Goal: Task Accomplishment & Management: Manage account settings

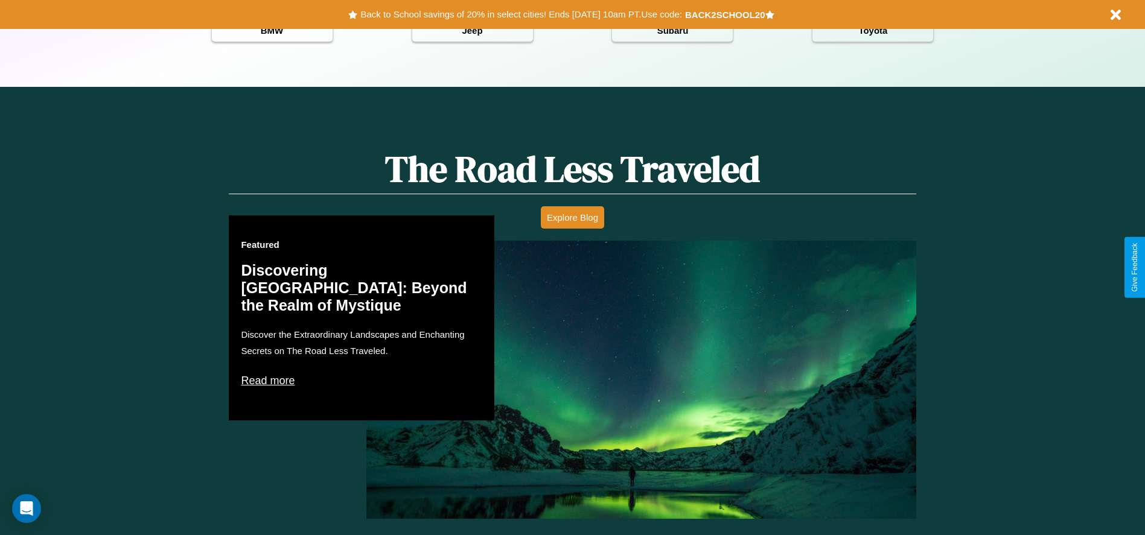
scroll to position [1732, 0]
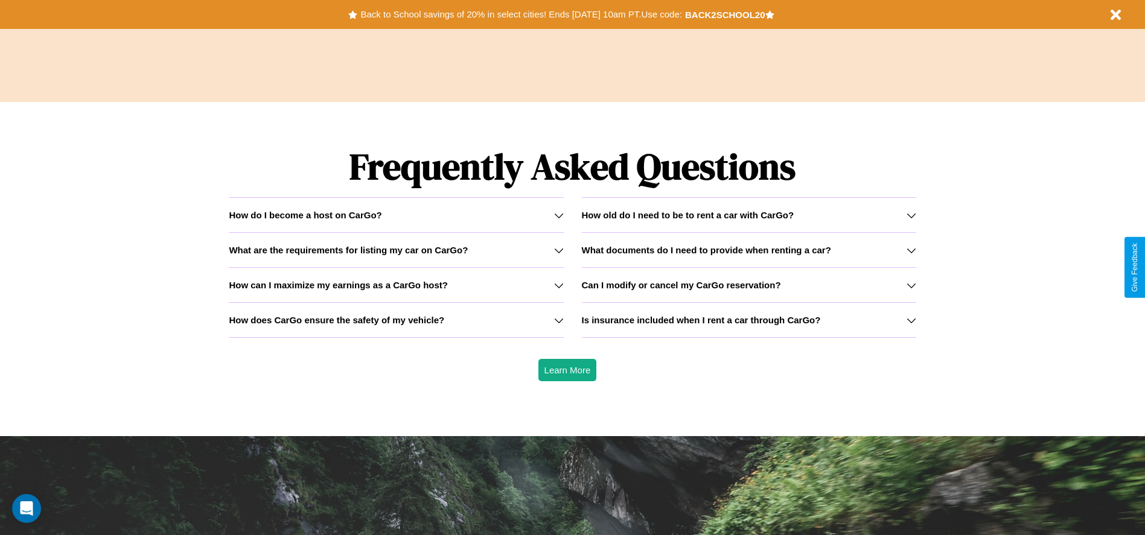
click at [911, 320] on icon at bounding box center [912, 321] width 10 height 10
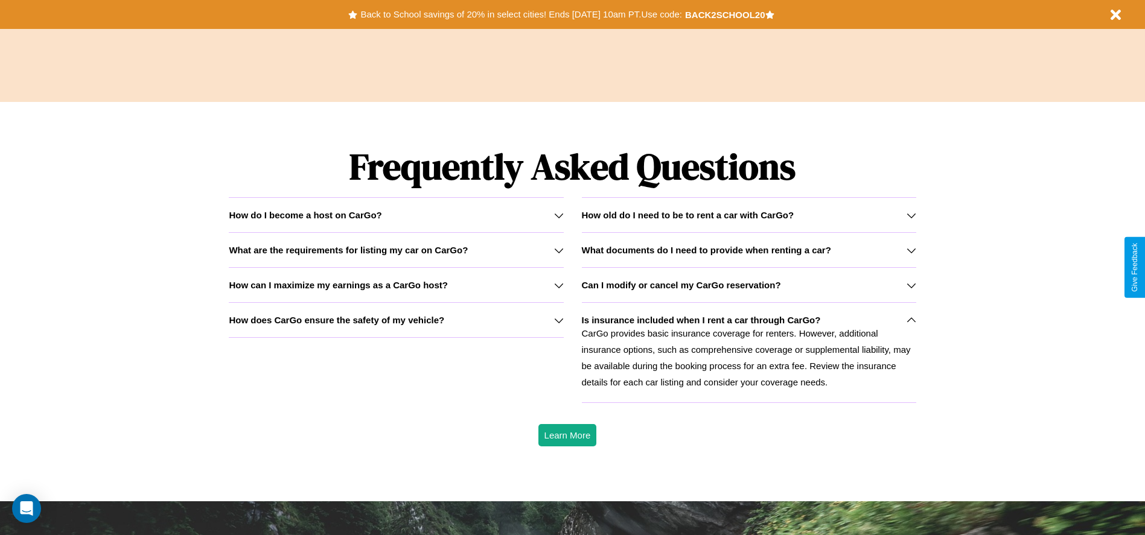
click at [911, 285] on icon at bounding box center [912, 286] width 10 height 10
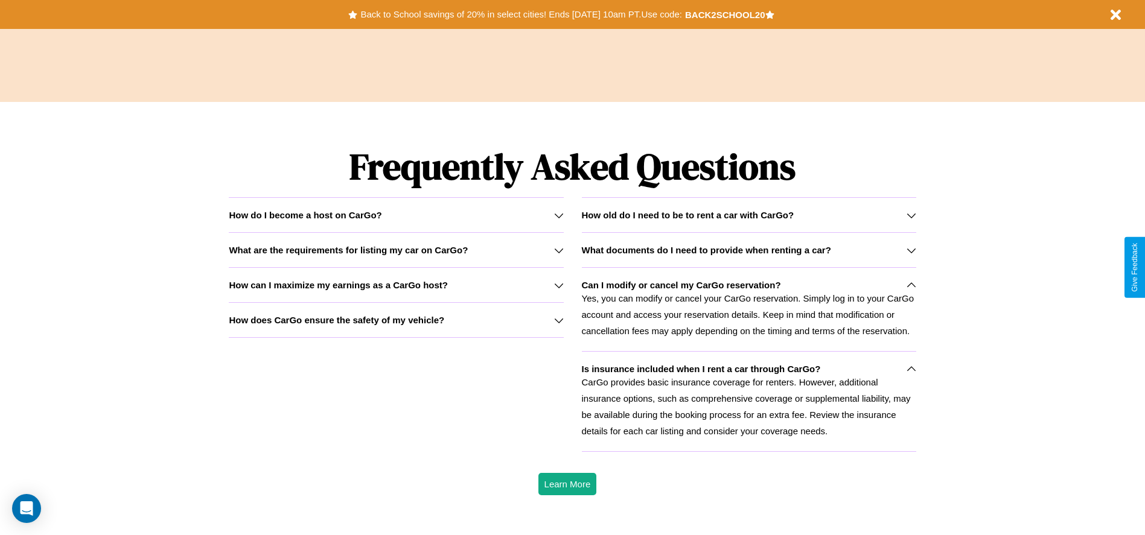
click at [911, 250] on icon at bounding box center [912, 251] width 10 height 10
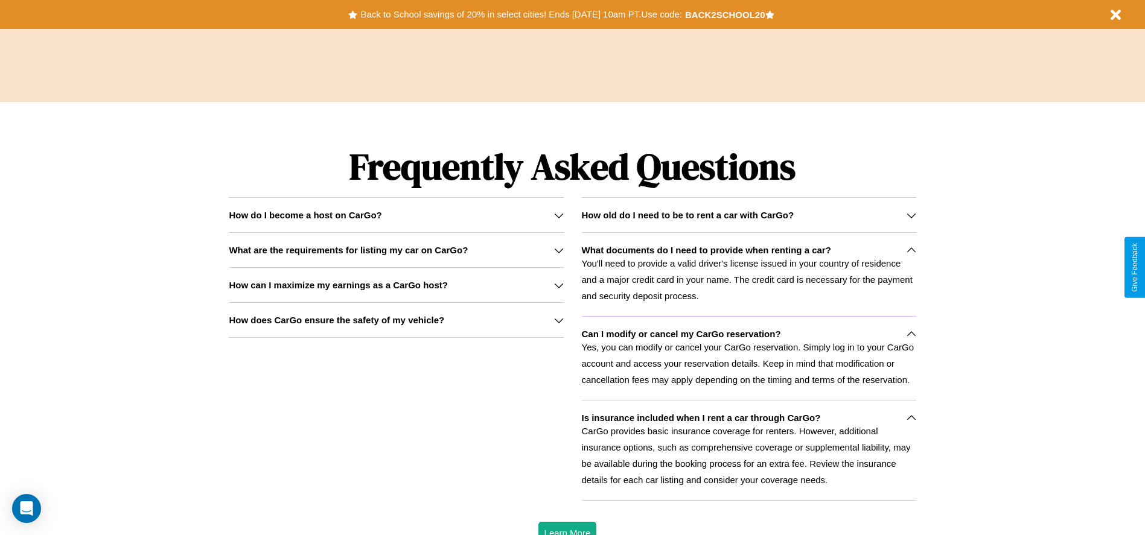
click at [396, 215] on div "How do I become a host on CarGo?" at bounding box center [396, 215] width 334 height 10
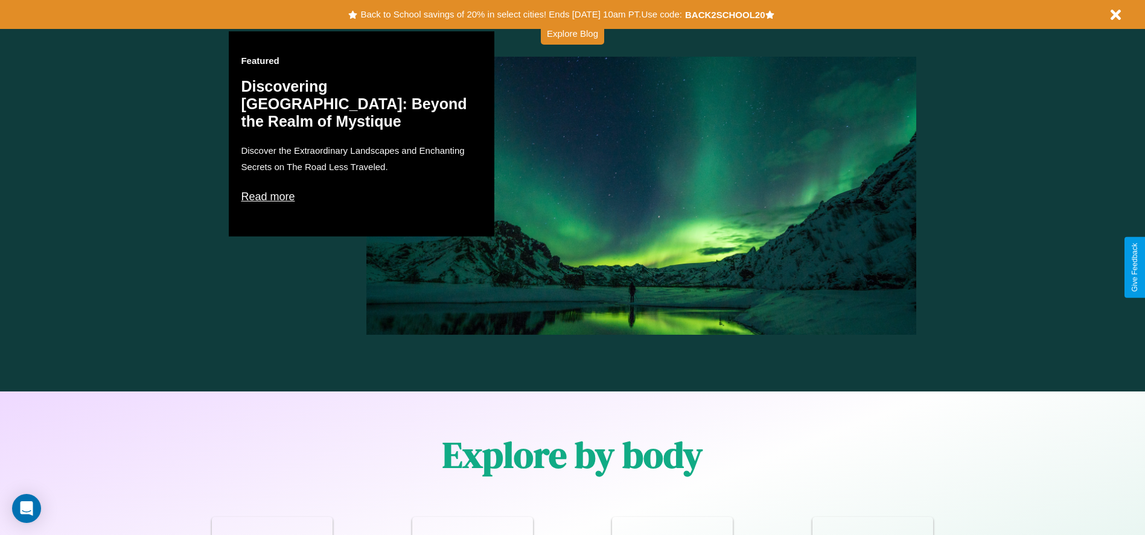
scroll to position [0, 0]
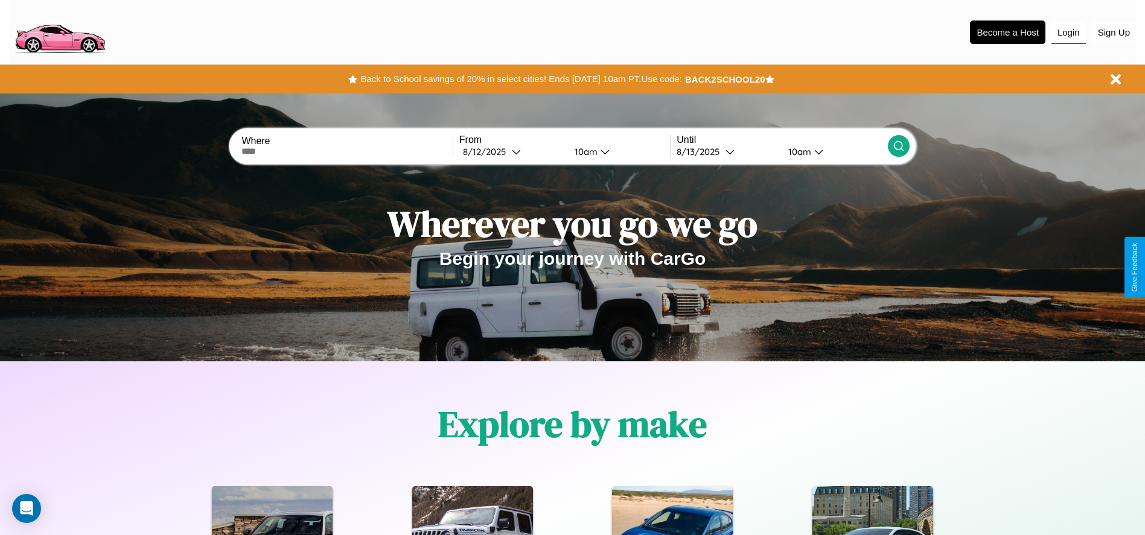
click at [1068, 32] on button "Login" at bounding box center [1068, 32] width 34 height 23
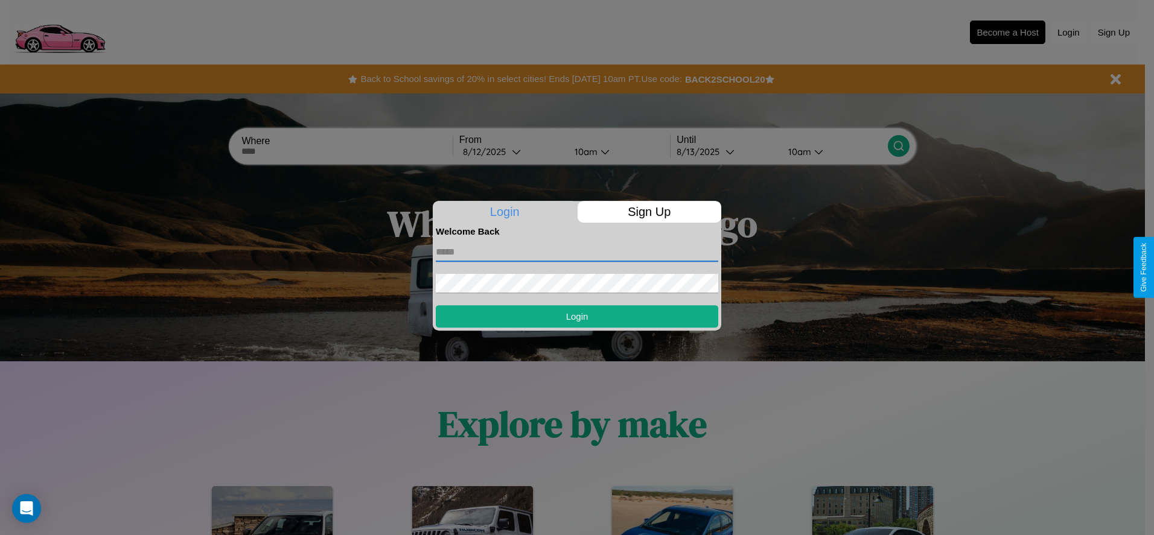
click at [577, 252] on input "text" at bounding box center [577, 252] width 282 height 19
type input "**********"
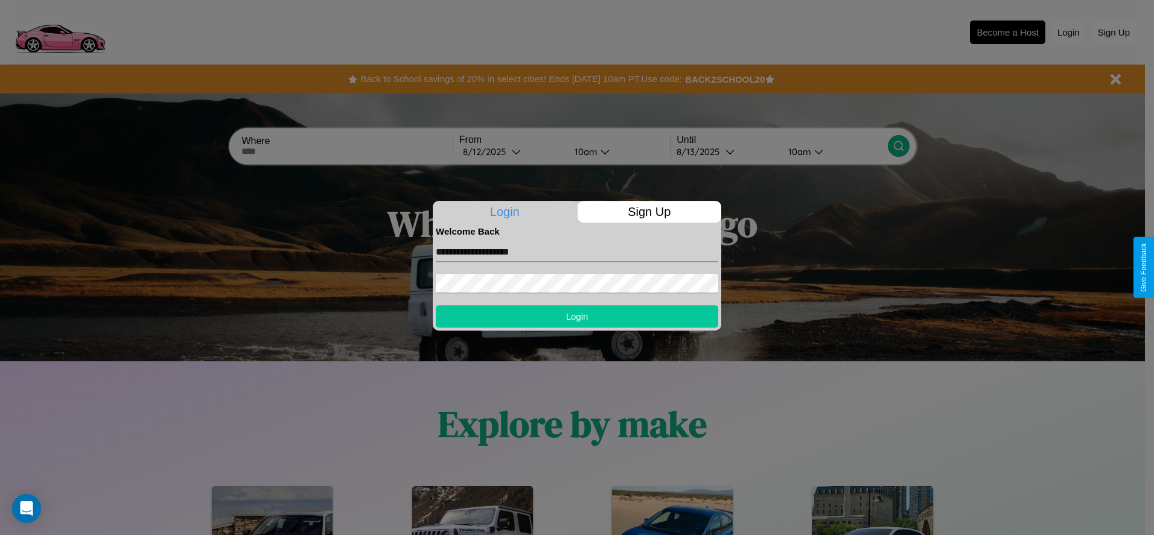
click at [577, 316] on button "Login" at bounding box center [577, 316] width 282 height 22
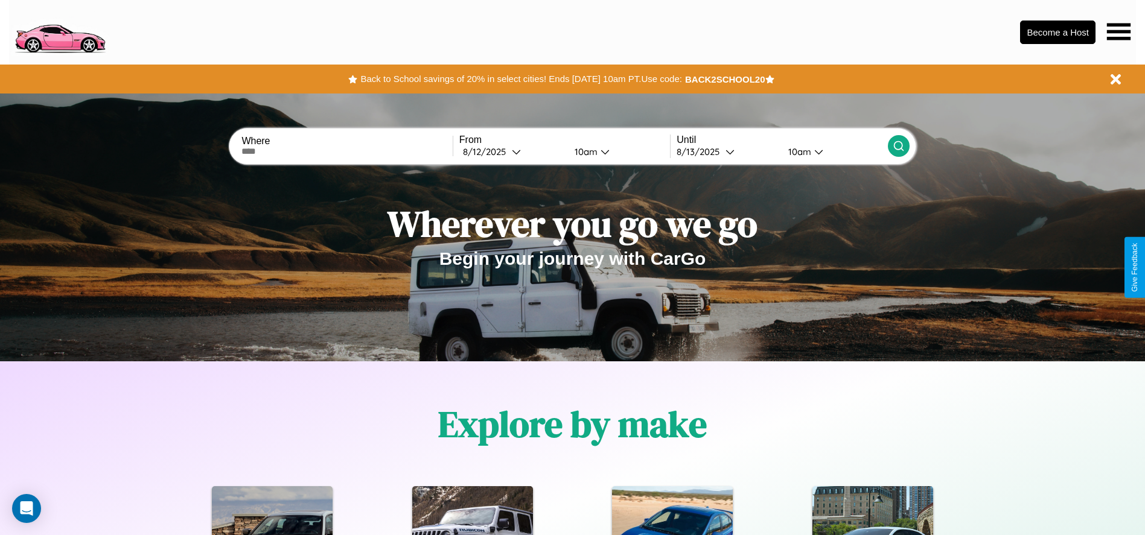
click at [1118, 31] on icon at bounding box center [1119, 31] width 24 height 17
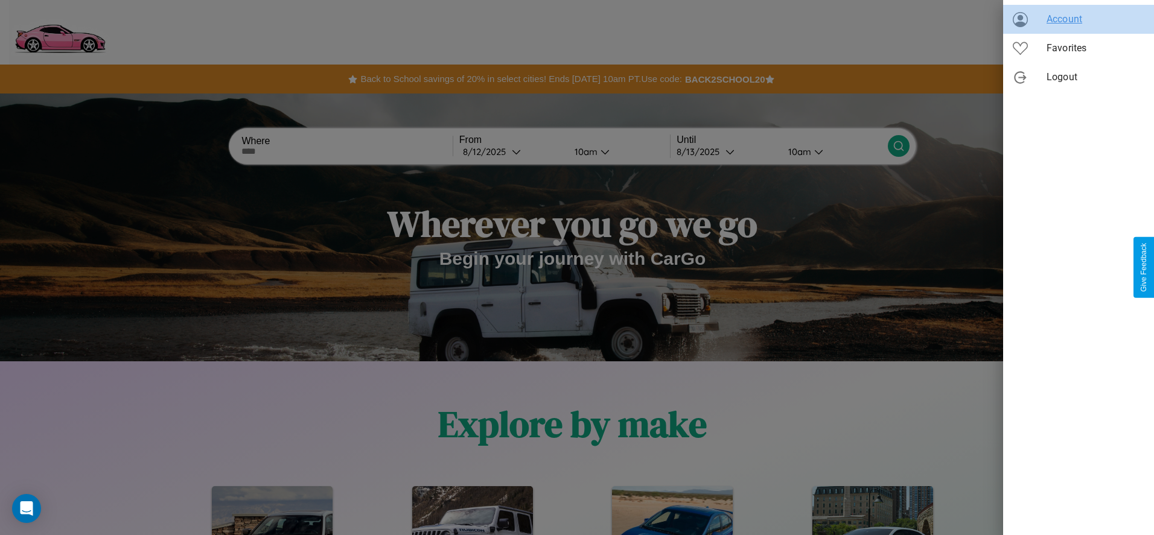
click at [1079, 19] on span "Account" at bounding box center [1096, 19] width 98 height 14
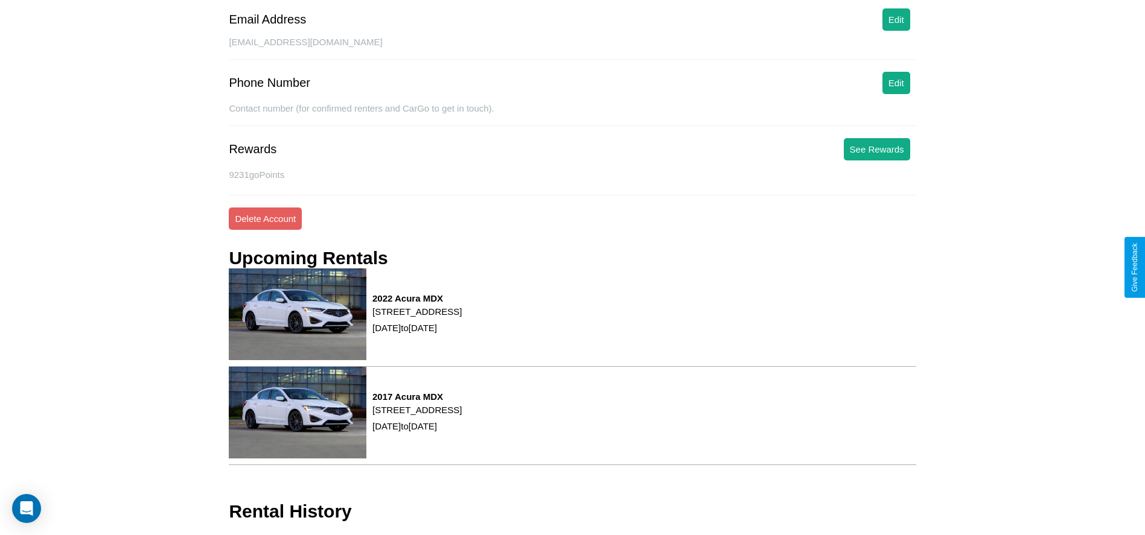
click at [896, 98] on div "Phone Number Edit" at bounding box center [572, 86] width 687 height 28
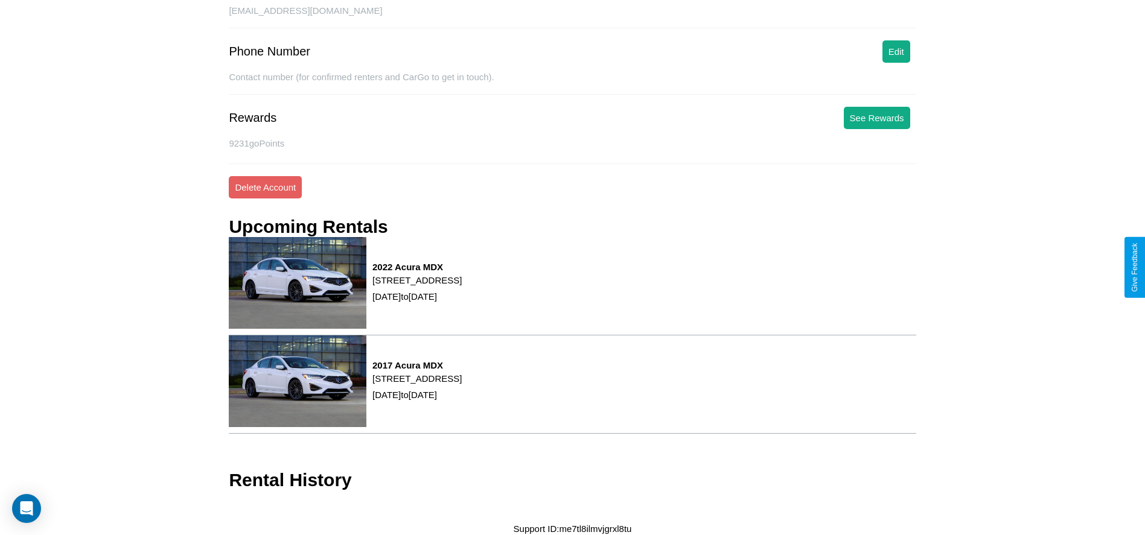
scroll to position [245, 0]
